Goal: Task Accomplishment & Management: Use online tool/utility

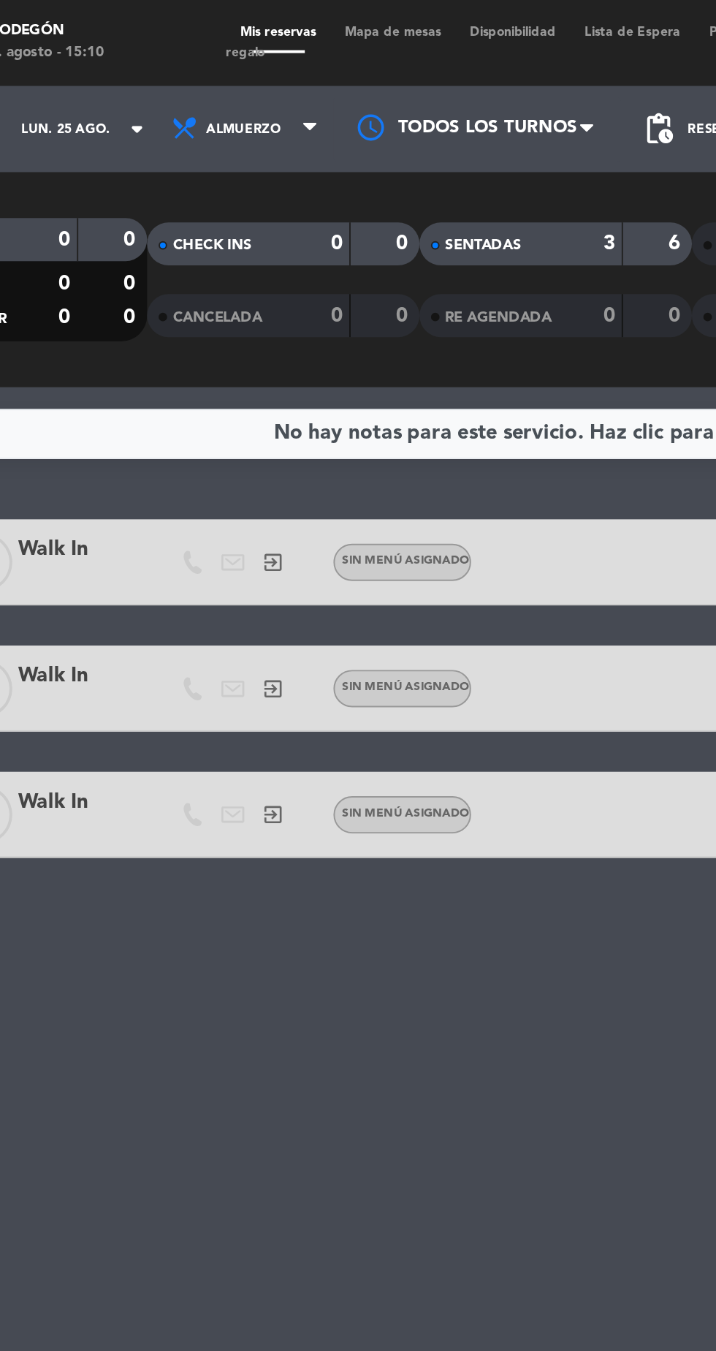
click at [269, 17] on span "Mapa de mesas" at bounding box center [275, 16] width 64 height 7
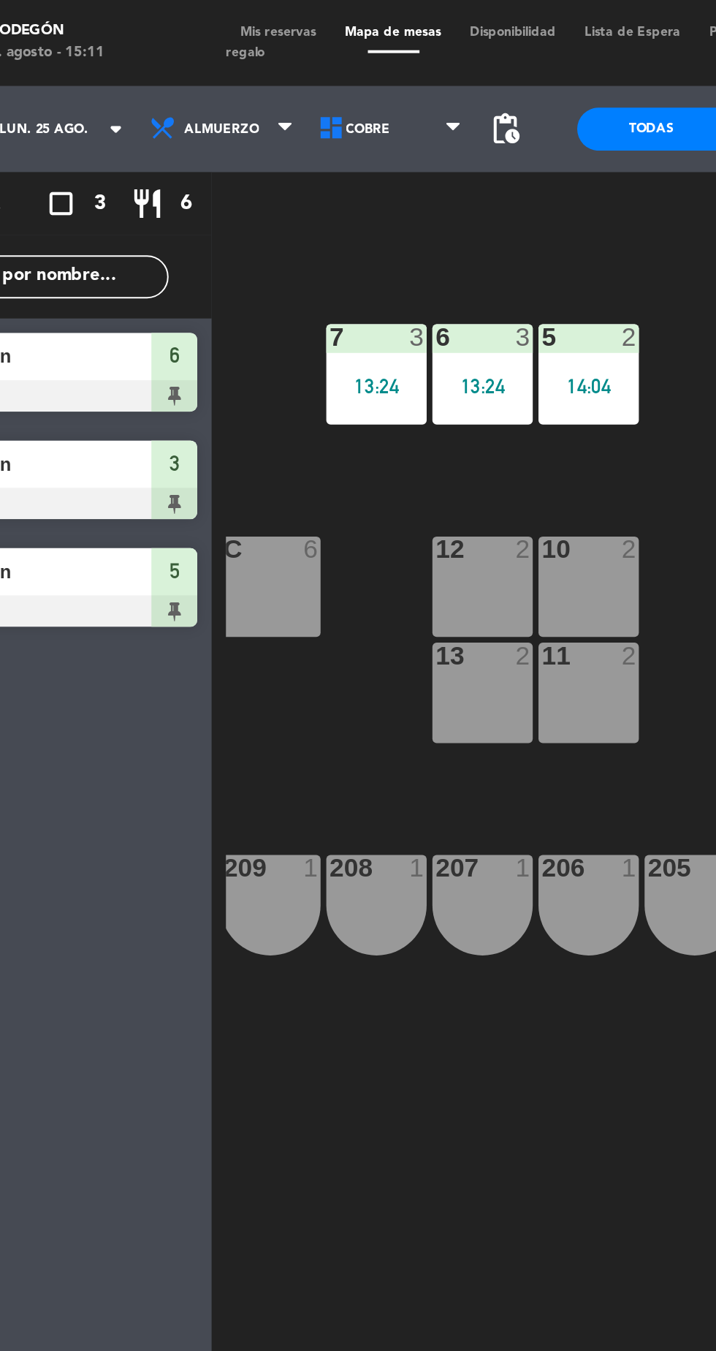
scroll to position [0, 115]
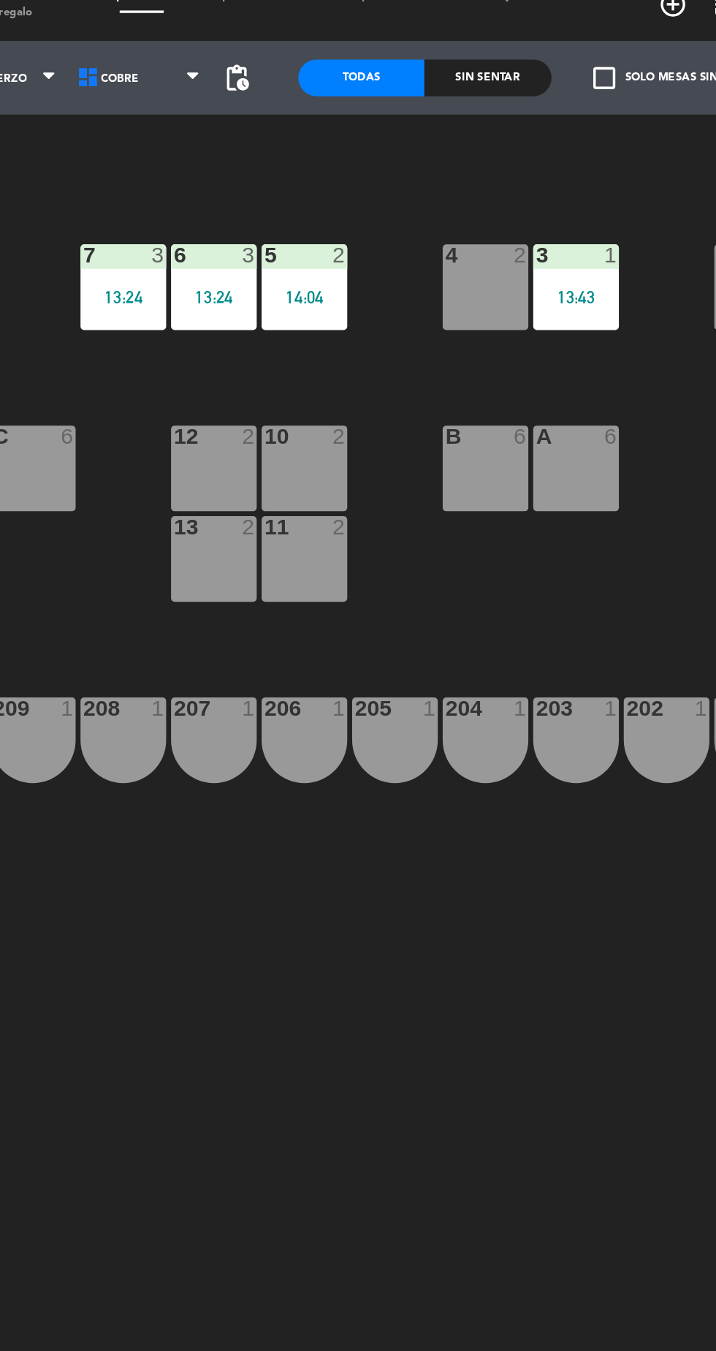
click at [310, 189] on div "6 3 13:24" at bounding box center [318, 190] width 51 height 51
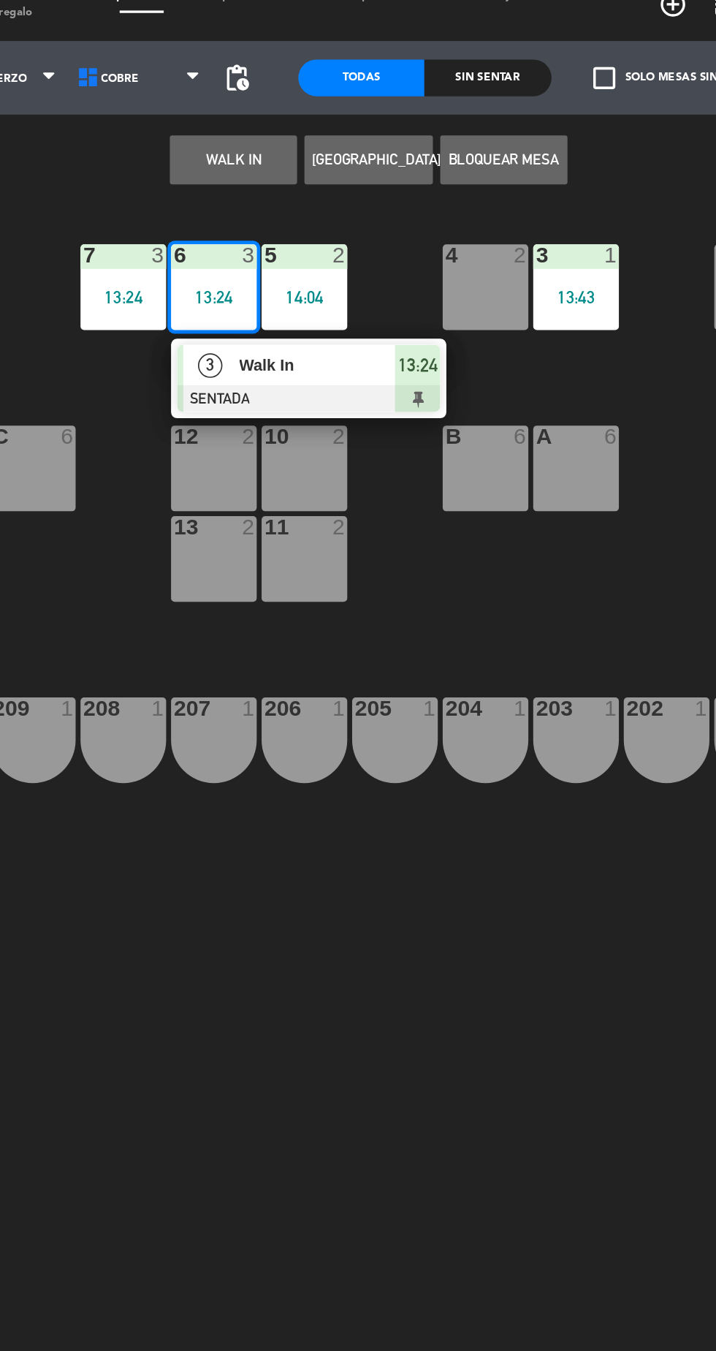
click at [249, 200] on div "13:24" at bounding box center [264, 197] width 51 height 10
click at [424, 251] on div at bounding box center [375, 257] width 157 height 16
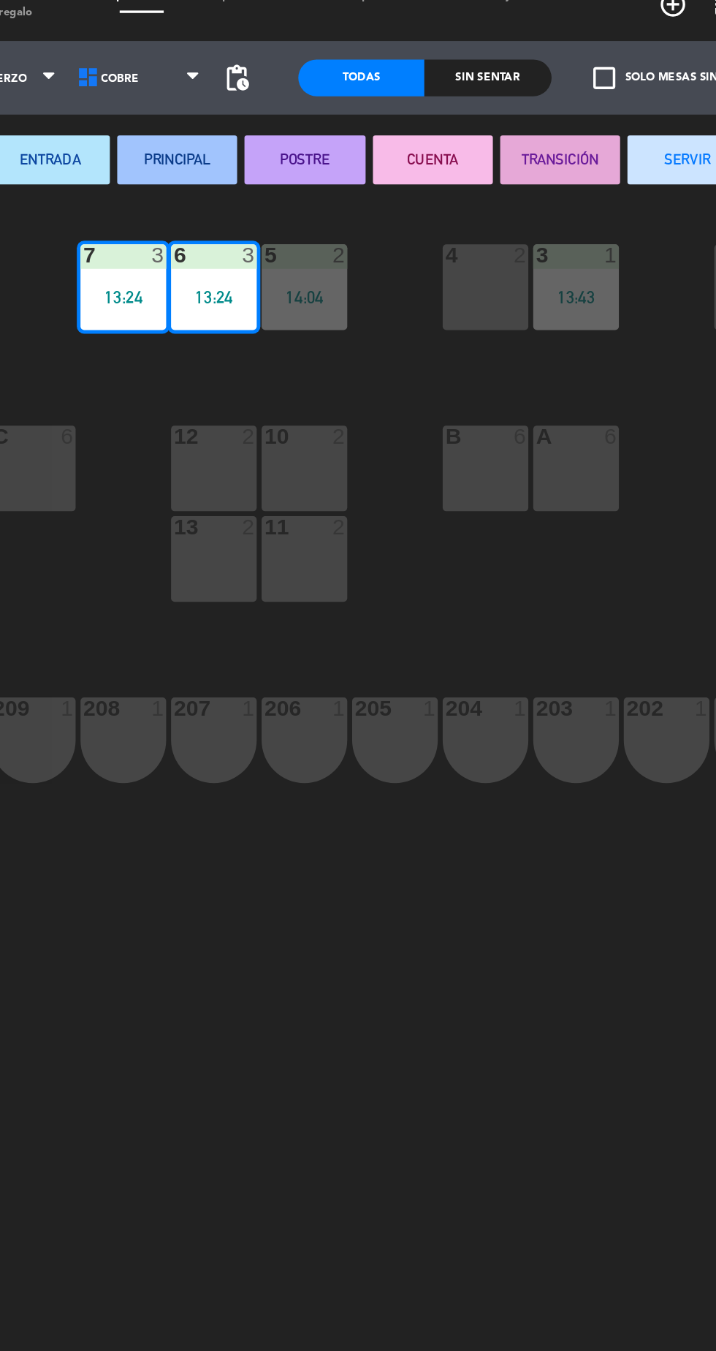
click at [591, 113] on button "SERVIR" at bounding box center [602, 114] width 72 height 29
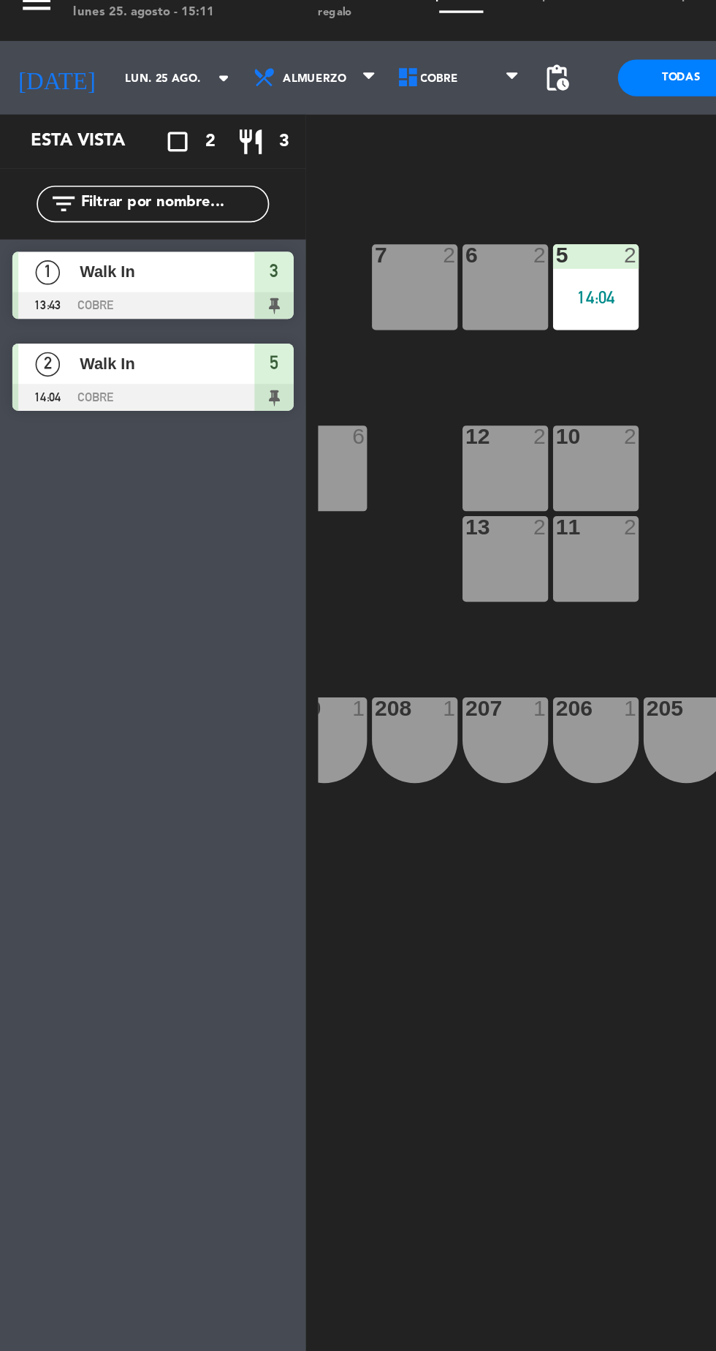
scroll to position [0, 132]
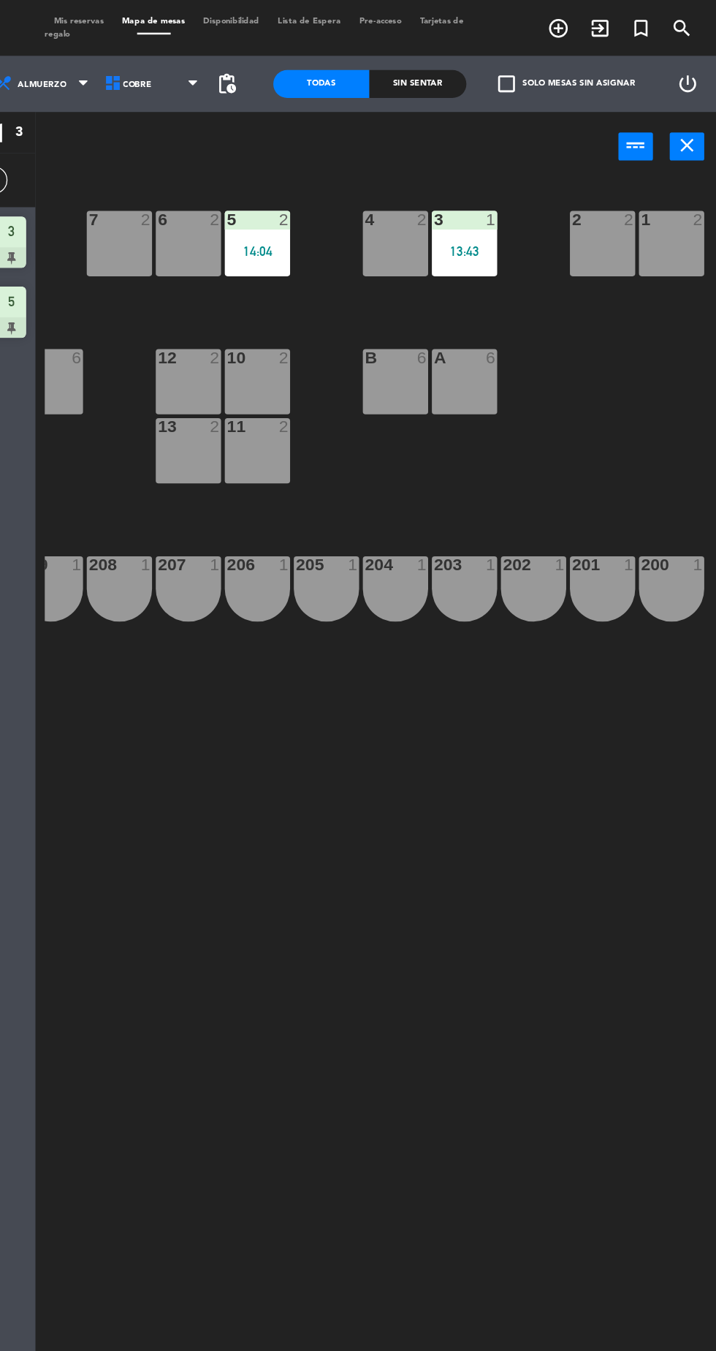
click at [501, 187] on div "3 1 13:43" at bounding box center [518, 190] width 51 height 51
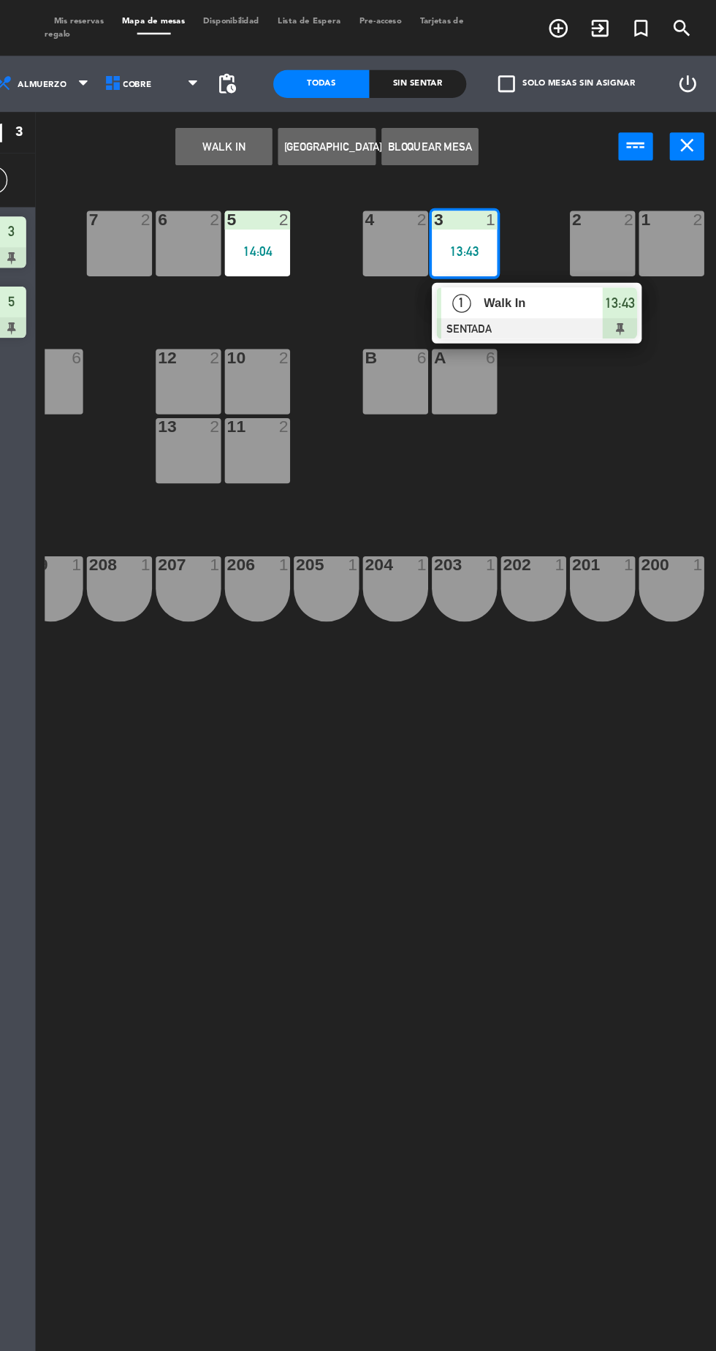
click at [639, 251] on div at bounding box center [575, 257] width 157 height 16
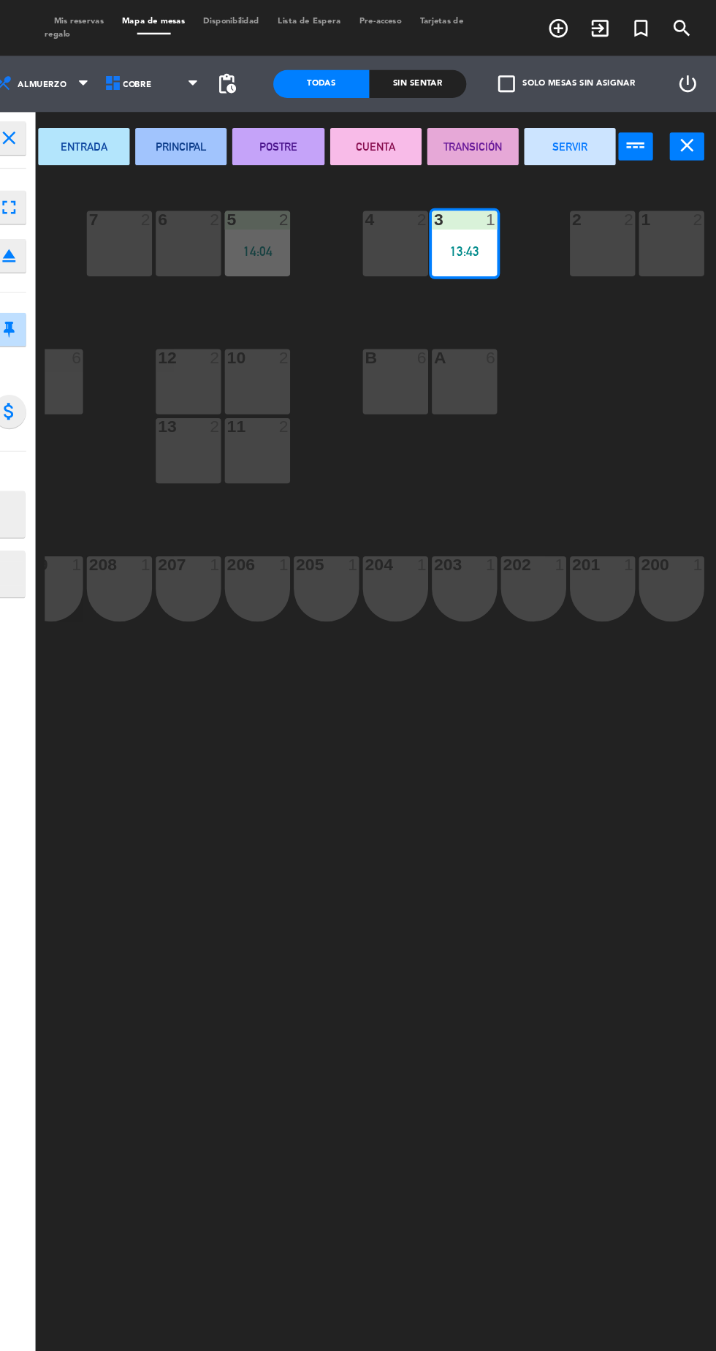
click at [586, 126] on button "SERVIR" at bounding box center [602, 114] width 72 height 29
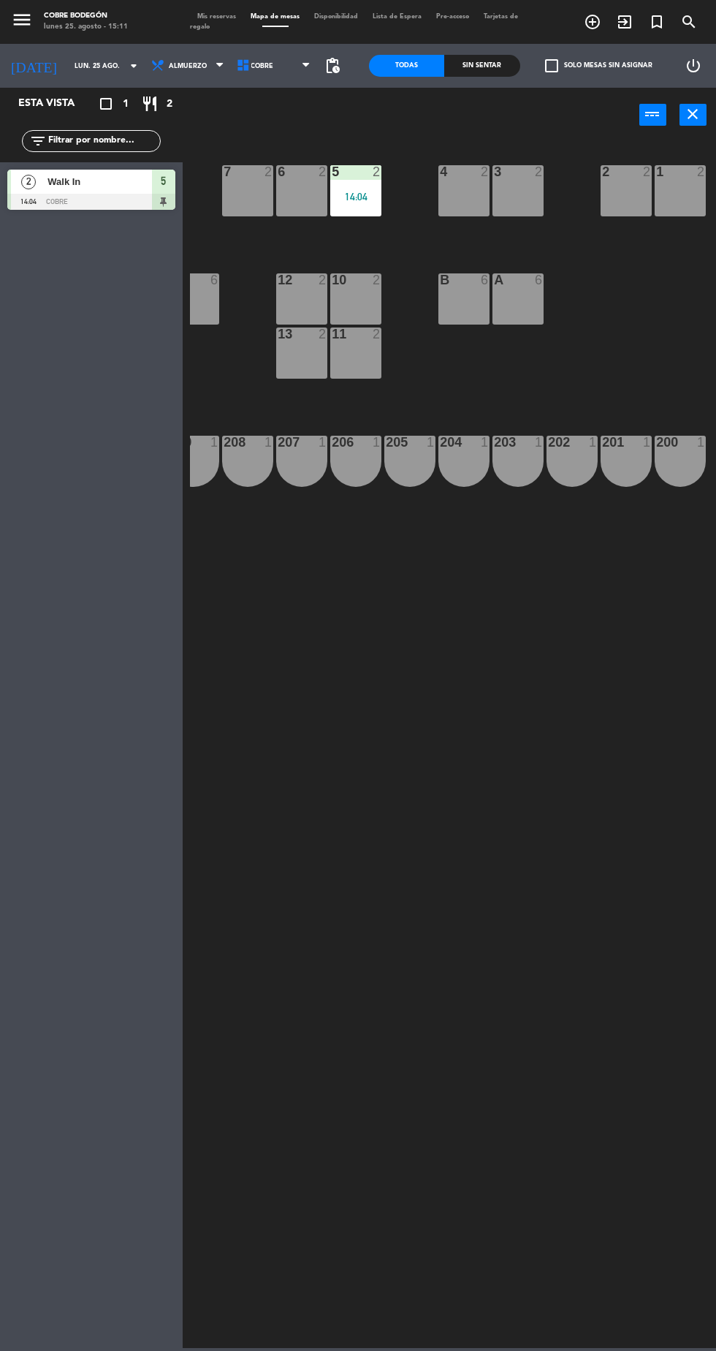
scroll to position [12, 0]
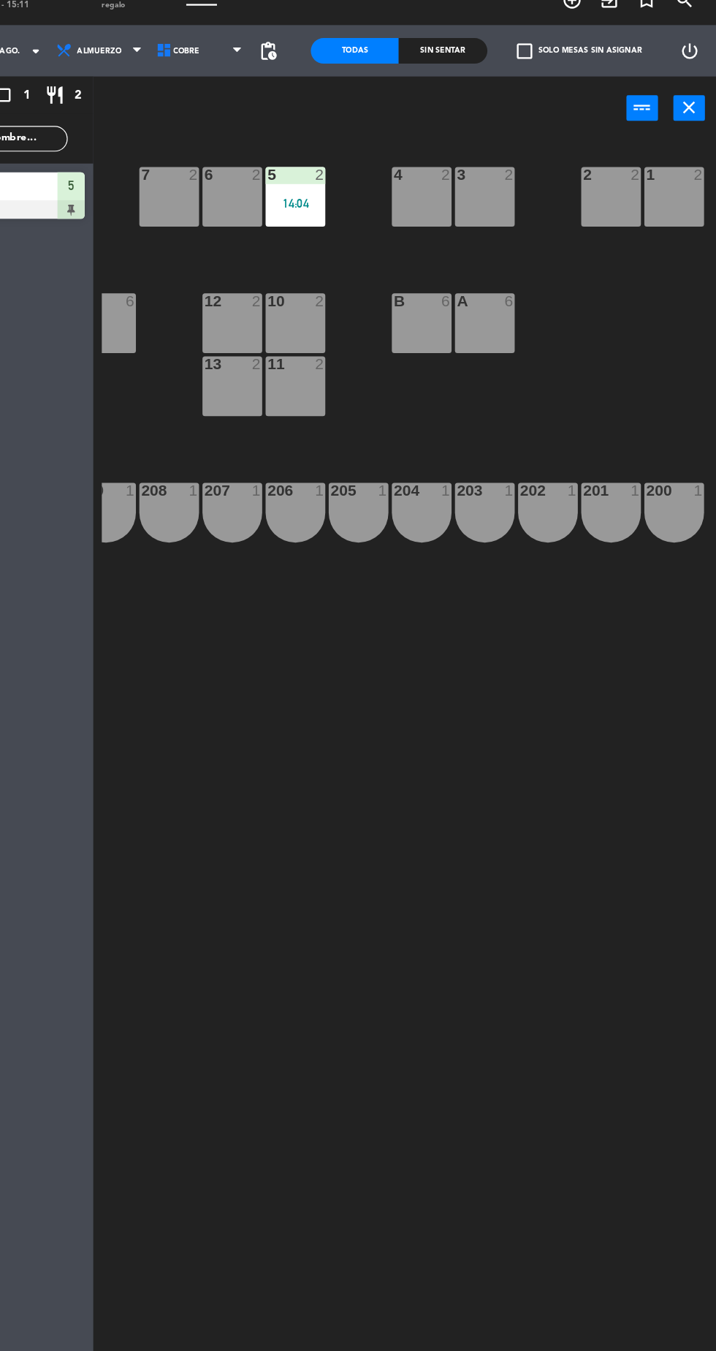
click at [666, 211] on div "1 2" at bounding box center [680, 190] width 51 height 51
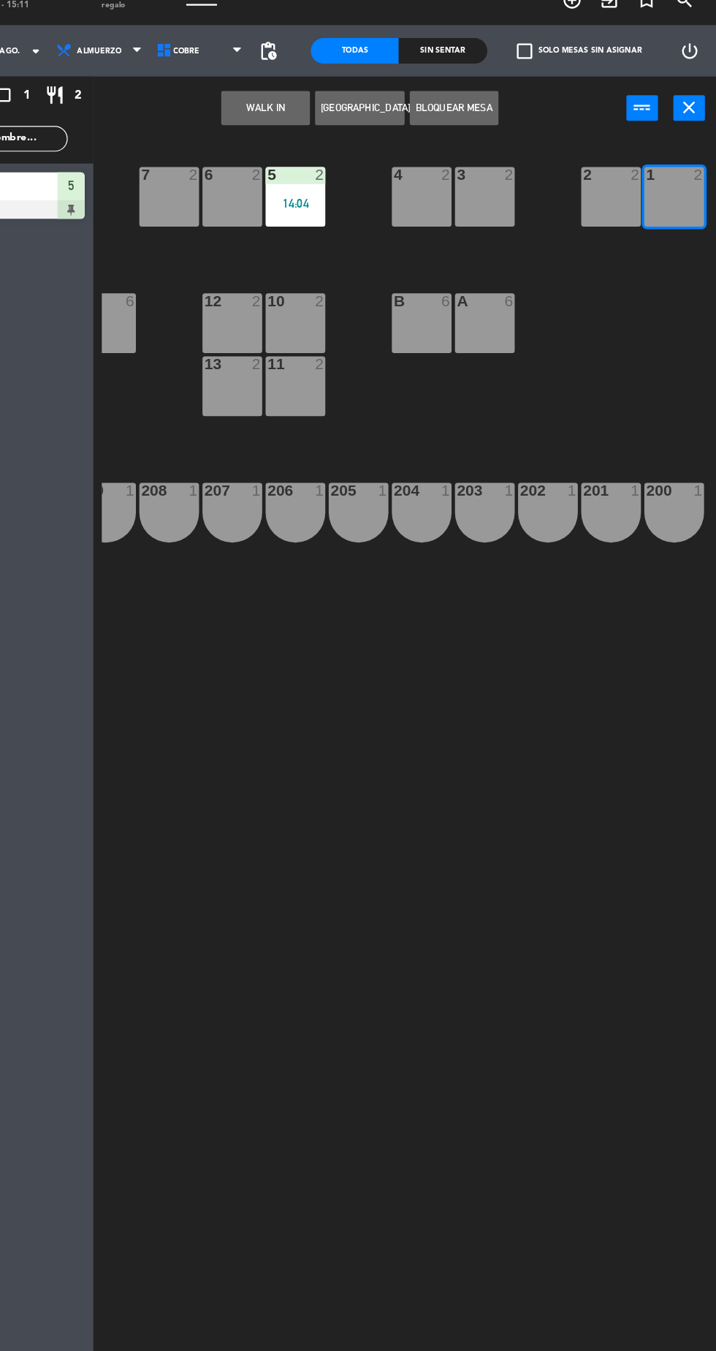
click at [307, 126] on button "WALK IN" at bounding box center [330, 114] width 76 height 29
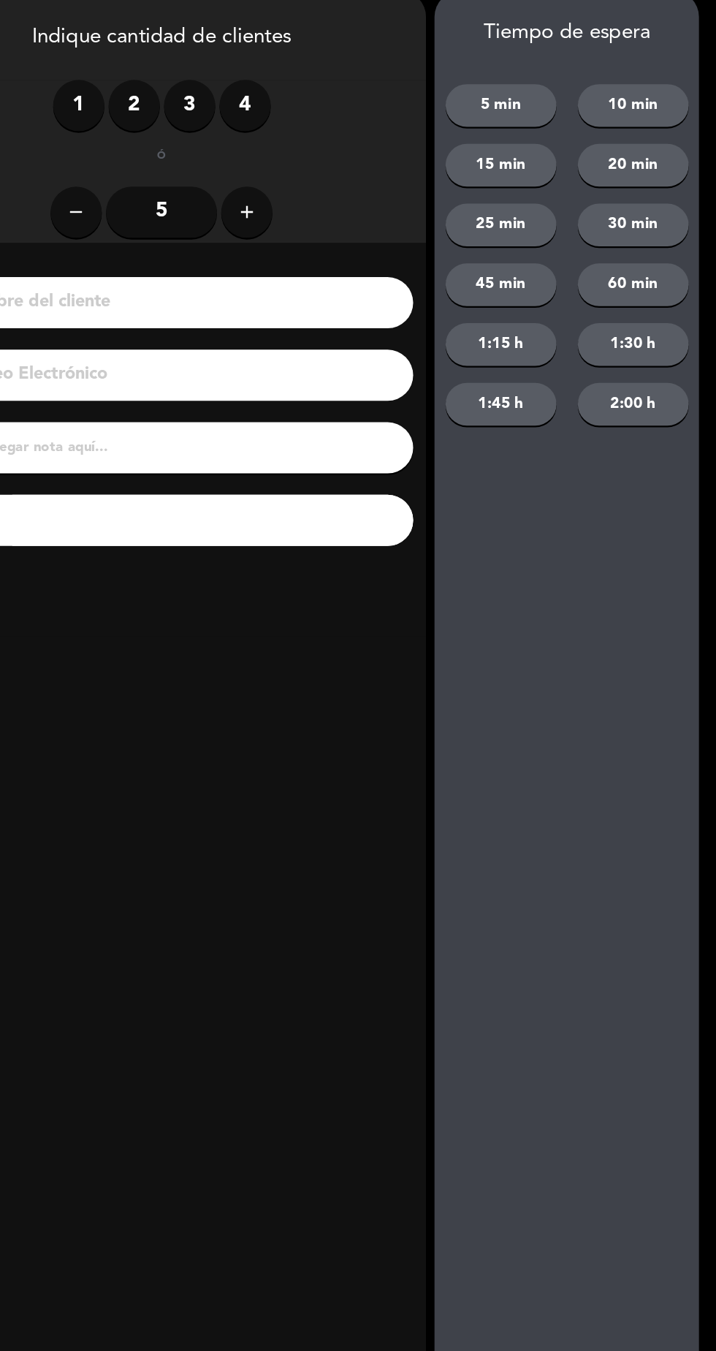
scroll to position [0, 0]
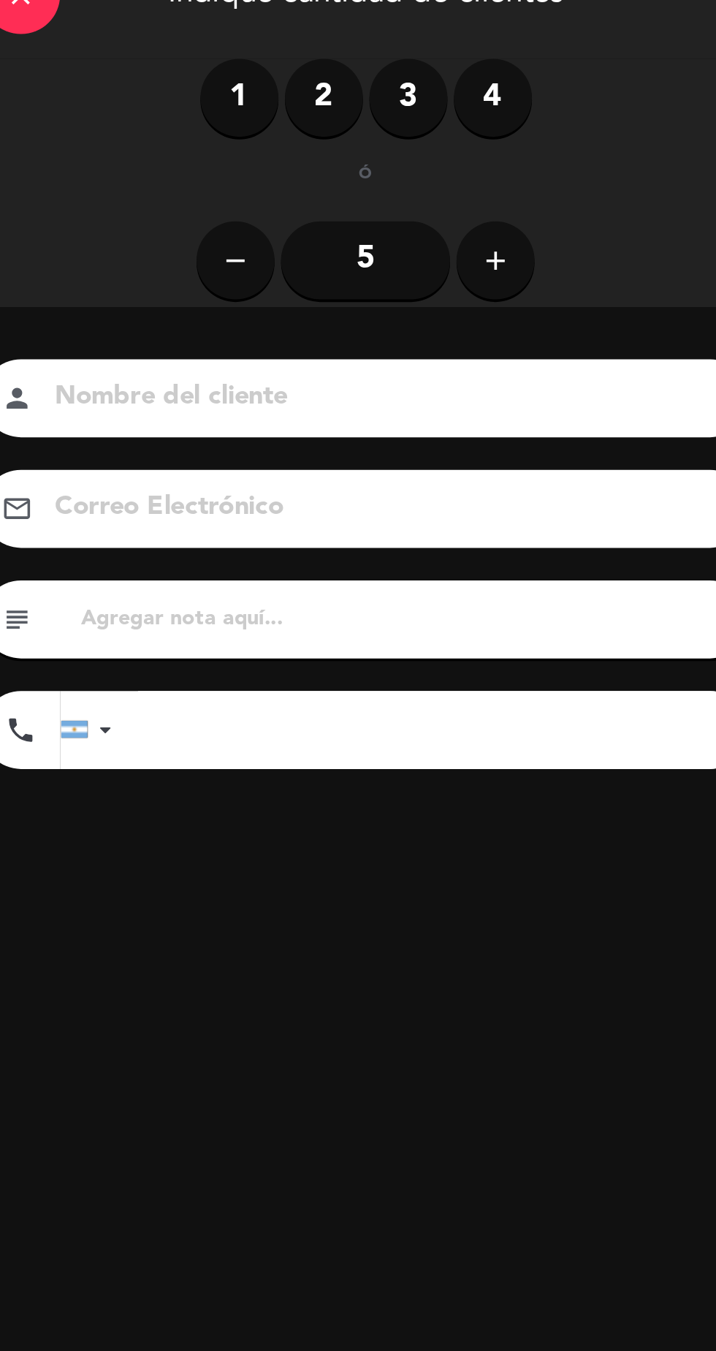
click at [218, 107] on label "2" at bounding box center [218, 113] width 44 height 44
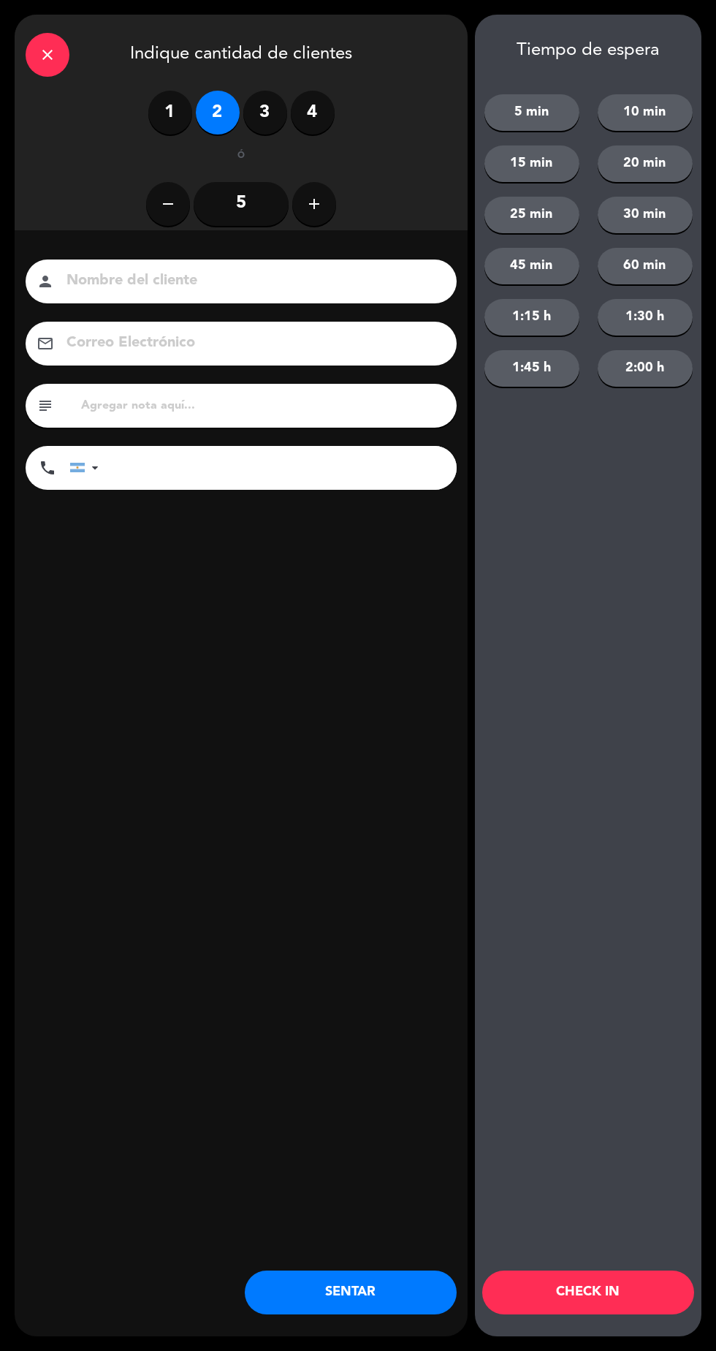
scroll to position [30, 0]
click at [328, 1302] on button "SENTAR" at bounding box center [351, 1292] width 212 height 44
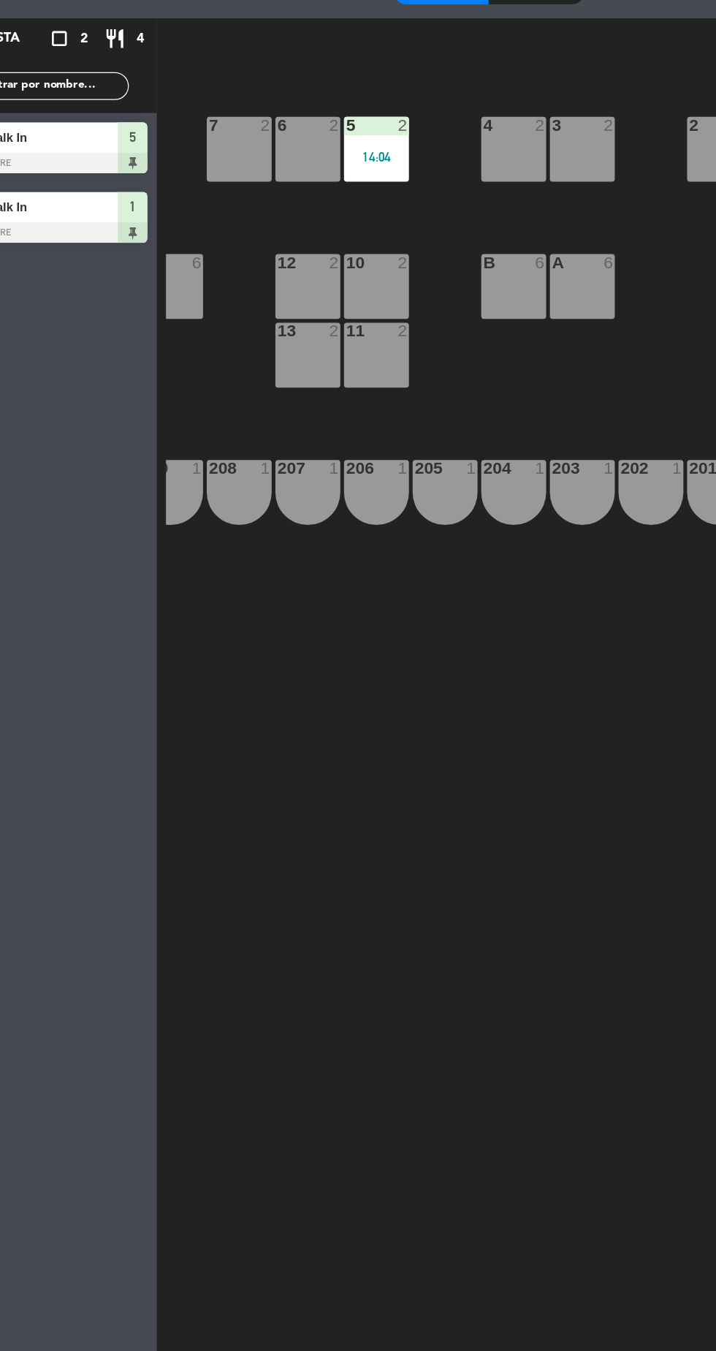
scroll to position [25, 0]
